Goal: Information Seeking & Learning: Learn about a topic

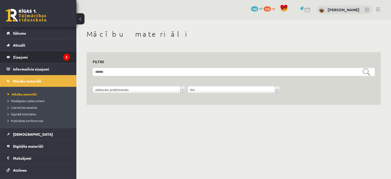
drag, startPoint x: 46, startPoint y: 56, endPoint x: 71, endPoint y: 58, distance: 24.3
click at [46, 56] on legend "Ziņojumi 3" at bounding box center [41, 57] width 57 height 12
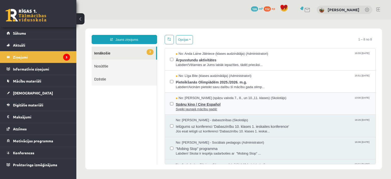
click at [231, 102] on span "Spāņu kino / Cine Español" at bounding box center [273, 104] width 195 height 6
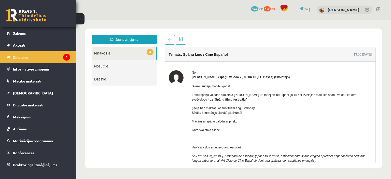
click at [43, 56] on legend "Ziņojumi 3" at bounding box center [41, 57] width 57 height 12
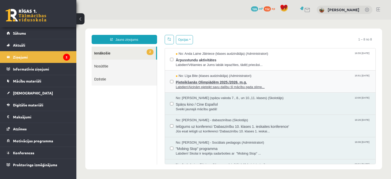
click at [233, 80] on span "Pieteikšanās Olimpiādēm 2025./2026. m.g." at bounding box center [273, 81] width 195 height 6
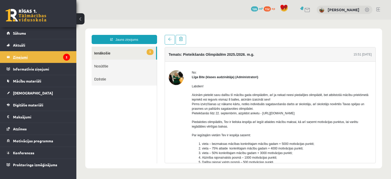
click at [57, 58] on legend "Ziņojumi 2" at bounding box center [41, 57] width 57 height 12
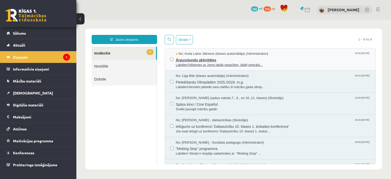
click at [205, 63] on span "Labdien!Vēlamies ar Jums labāk iepazīties, tādēļ priecāsi..." at bounding box center [273, 65] width 195 height 5
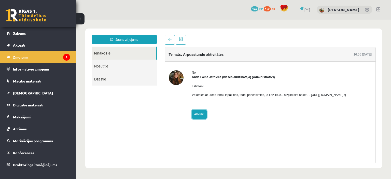
click at [198, 117] on link "Atbildēt" at bounding box center [199, 114] width 15 height 9
type input "**********"
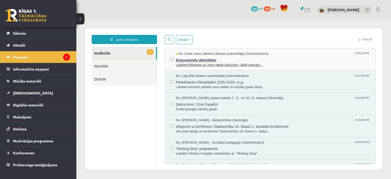
click at [194, 60] on span "Ārpusstundu aktivitātes" at bounding box center [273, 59] width 195 height 6
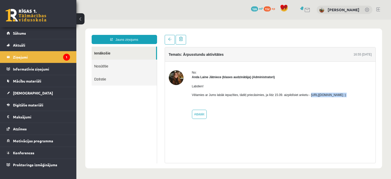
drag, startPoint x: 308, startPoint y: 95, endPoint x: 359, endPoint y: 97, distance: 51.3
click at [347, 97] on div "Labdien! Vēlamies ar Jums labāk iepazīties, tādēļ priecāsimies, ja līdz 15.09. …" at bounding box center [269, 93] width 154 height 27
click at [347, 98] on div "Labdien! Vēlamies ar Jums labāk iepazīties, tādēļ priecāsimies, ja līdz 15.09. …" at bounding box center [269, 93] width 154 height 27
click at [347, 96] on p "Vēlamies ar Jums labāk iepazīties, tādēļ priecāsimies, ja līdz 15.09. aizpildīs…" at bounding box center [269, 95] width 154 height 5
drag, startPoint x: 363, startPoint y: 94, endPoint x: 308, endPoint y: 96, distance: 54.6
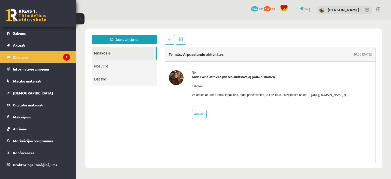
click at [308, 96] on p "Vēlamies ar Jums labāk iepazīties, tādēļ priecāsimies, ja līdz 15.09. aizpildīs…" at bounding box center [269, 95] width 154 height 5
click at [310, 95] on p "Vēlamies ar Jums labāk iepazīties, tādēļ priecāsimies, ja līdz 15.09. aizpildīs…" at bounding box center [269, 95] width 154 height 5
drag, startPoint x: 308, startPoint y: 95, endPoint x: 362, endPoint y: 95, distance: 54.0
click at [347, 95] on p "Vēlamies ar Jums labāk iepazīties, tādēļ priecāsimies, ja līdz 15.09. aizpildīs…" at bounding box center [269, 95] width 154 height 5
click at [23, 45] on span "Aktuāli" at bounding box center [19, 45] width 12 height 5
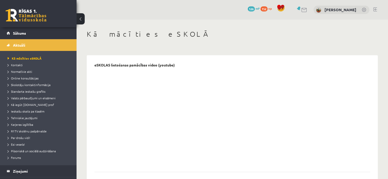
click at [28, 5] on div "0 Dāvanas 126 mP 152 xp" at bounding box center [38, 13] width 76 height 27
click at [28, 14] on link at bounding box center [26, 15] width 41 height 13
